Goal: Check status: Check status

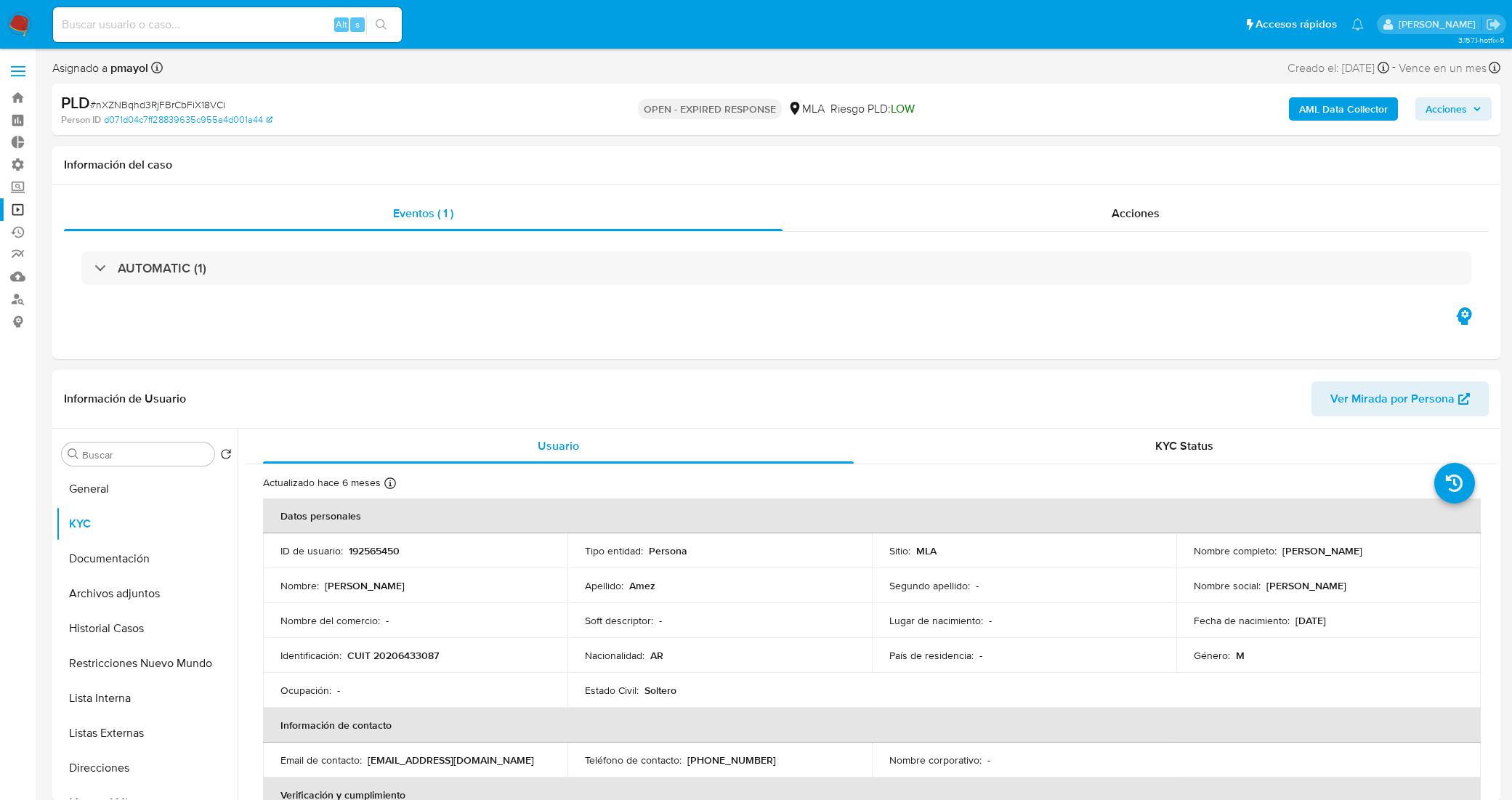
select select "10"
click at [139, 623] on button "Historial Casos" at bounding box center [141, 628] width 170 height 35
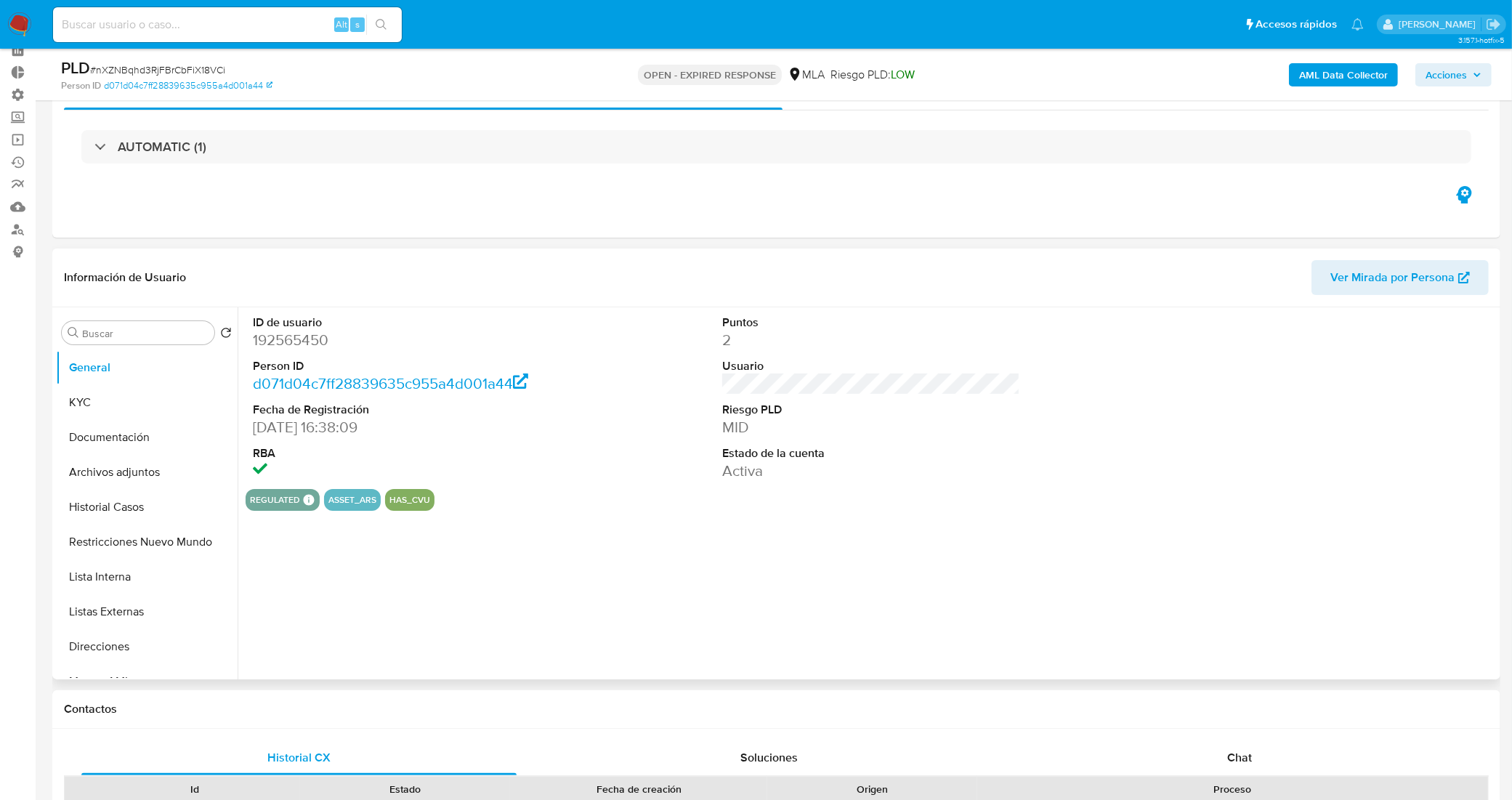
scroll to position [91, 0]
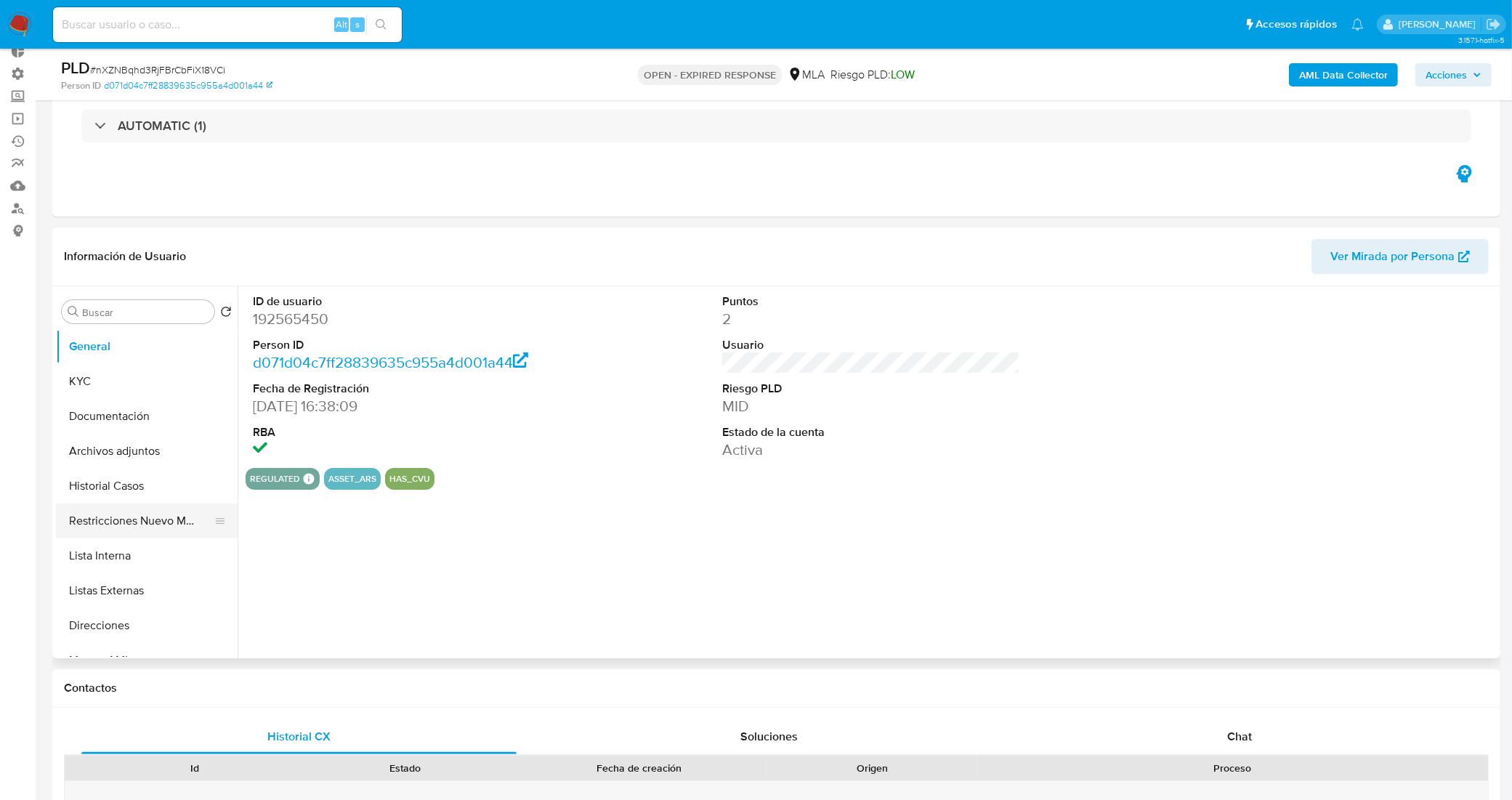
select select "10"
click at [124, 481] on button "Historial Casos" at bounding box center [141, 486] width 170 height 35
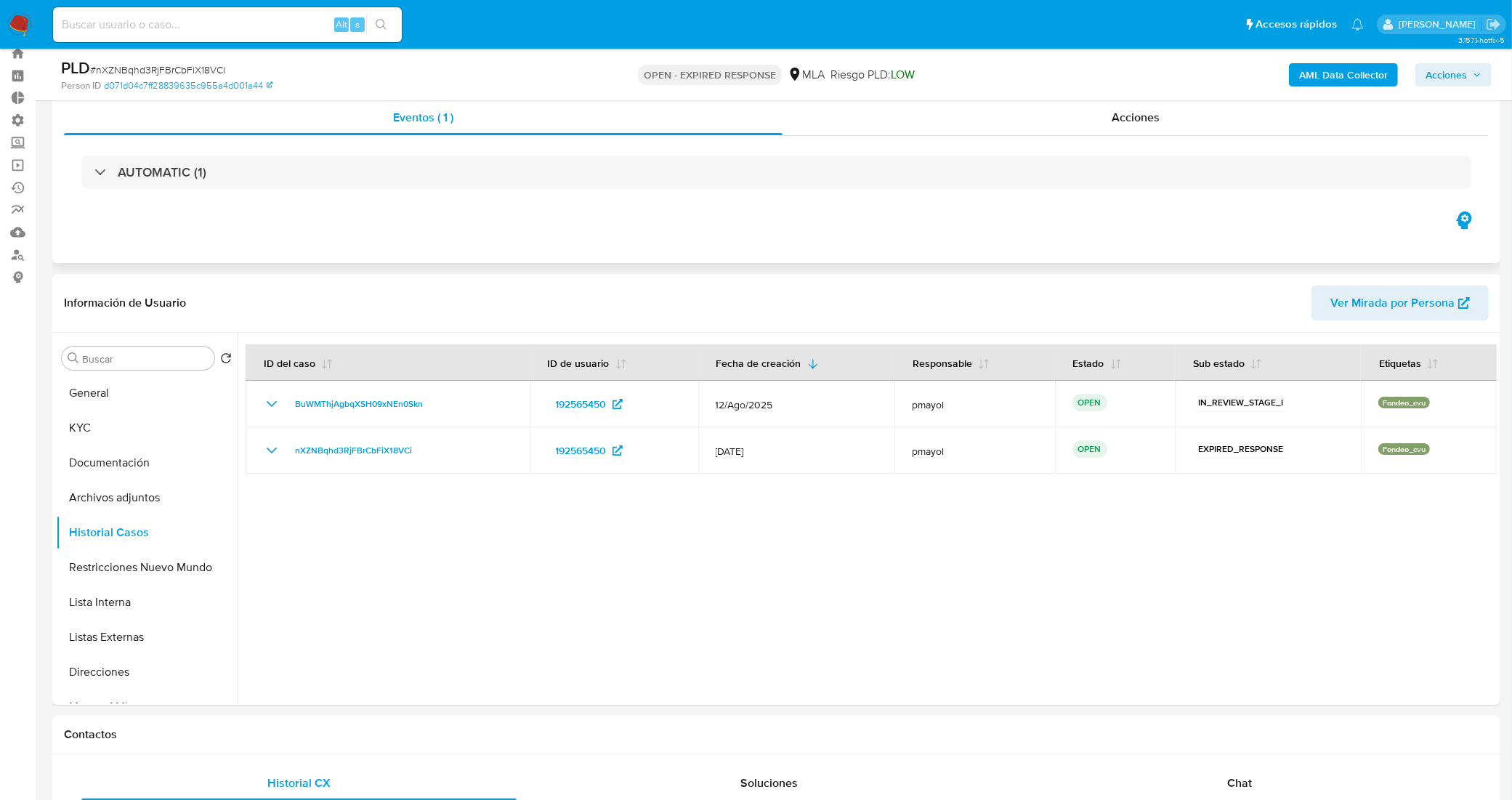
scroll to position [0, 0]
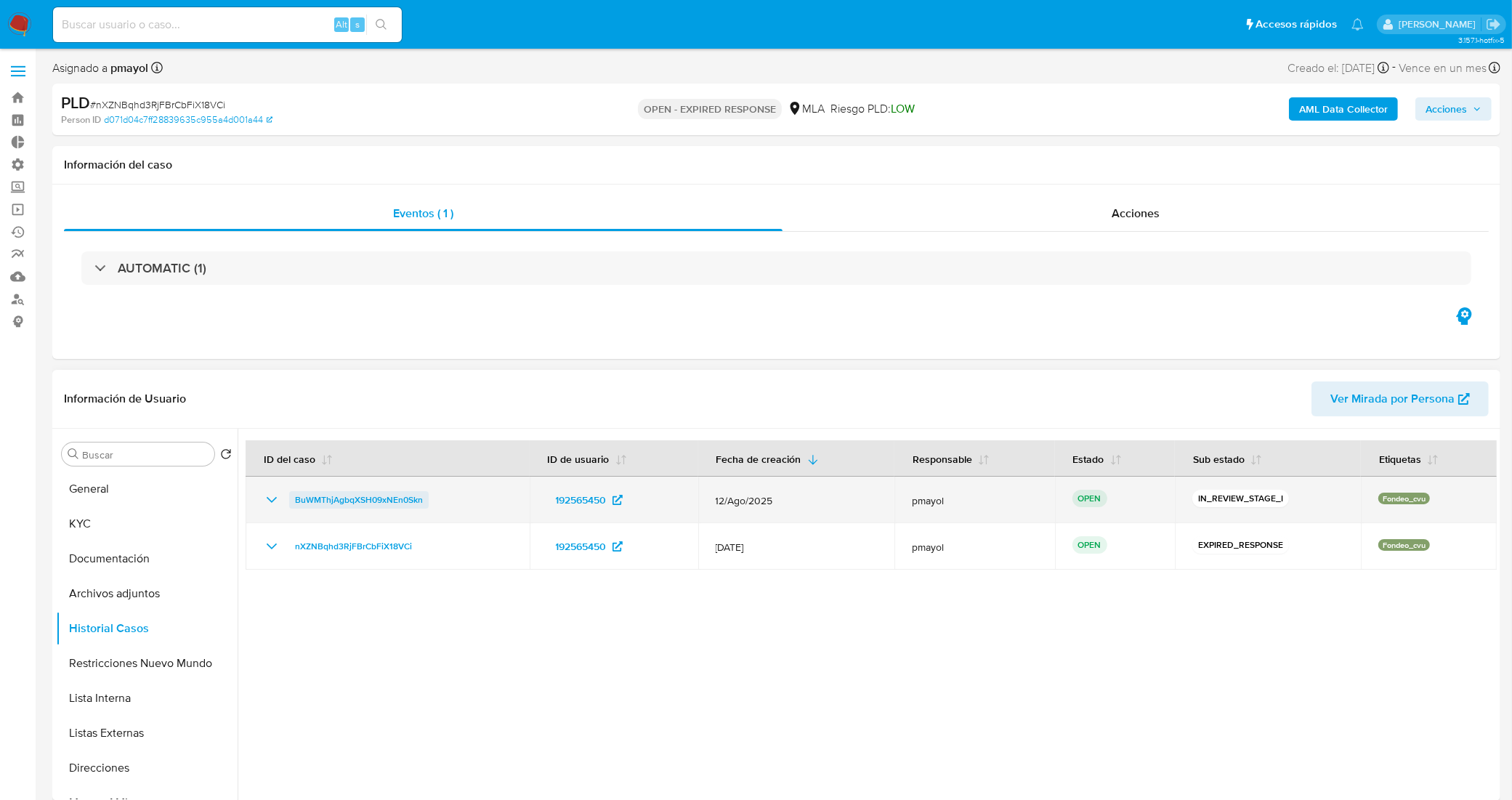
drag, startPoint x: 381, startPoint y: 508, endPoint x: 291, endPoint y: 506, distance: 90.0
click at [291, 506] on div "BuWMThjAgbqXSH09xNEn0Skn" at bounding box center [387, 500] width 249 height 18
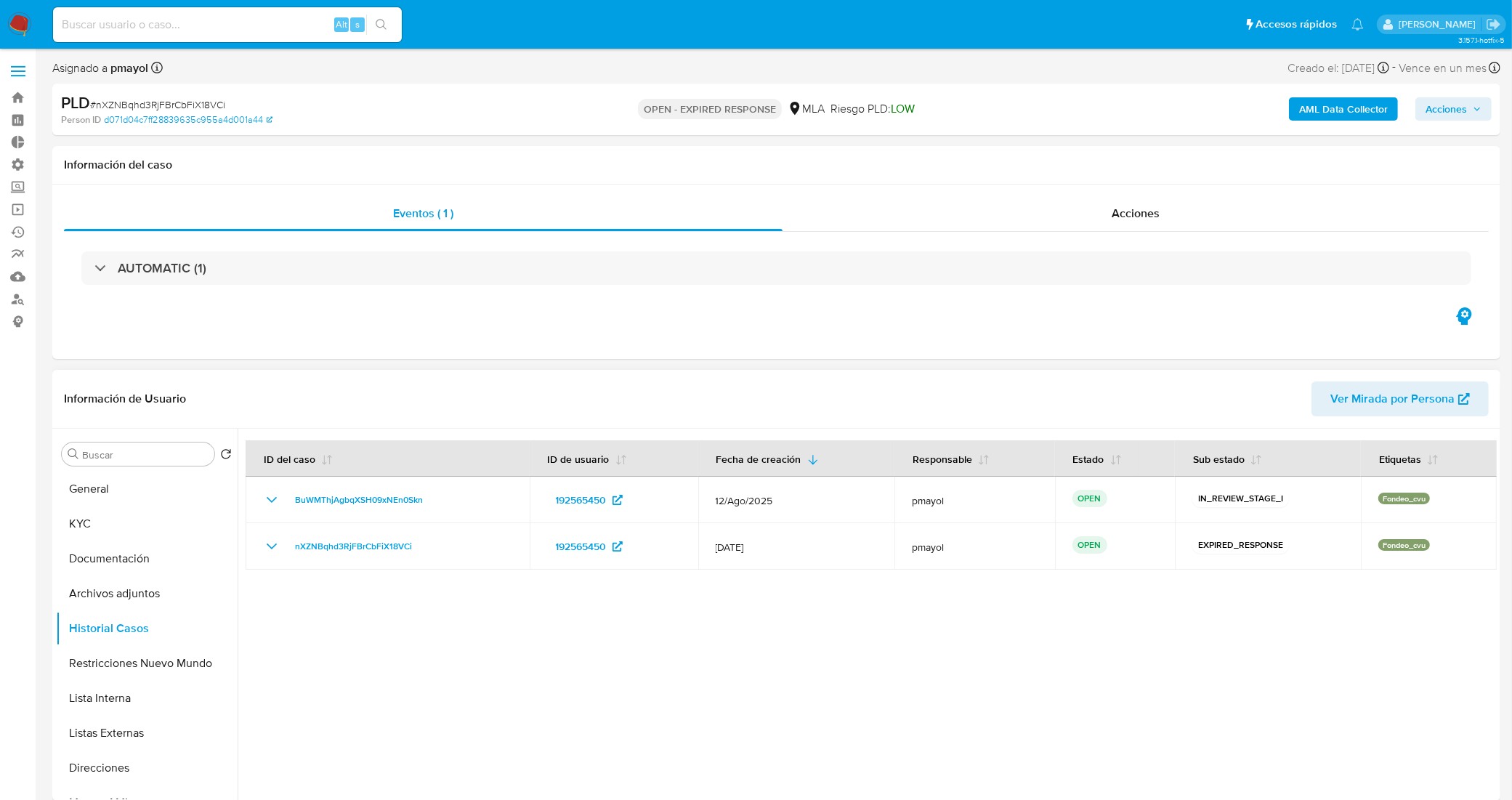
click at [843, 743] on div at bounding box center [867, 614] width 1259 height 372
click at [1007, 344] on div "Eventos ( 1 ) Acciones AUTOMATIC (1)" at bounding box center [776, 272] width 1448 height 175
click at [15, 99] on link "Bandeja" at bounding box center [86, 97] width 173 height 23
